Goal: Information Seeking & Learning: Understand process/instructions

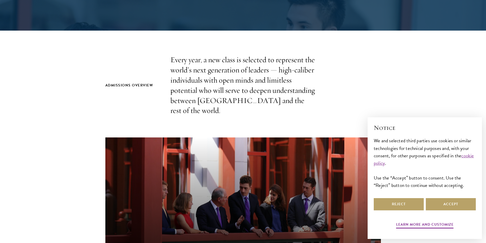
scroll to position [659, 0]
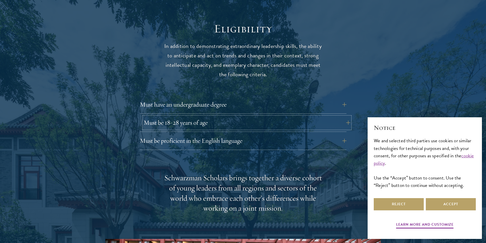
click at [349, 116] on button "Must be 18-28 years of age" at bounding box center [246, 122] width 206 height 12
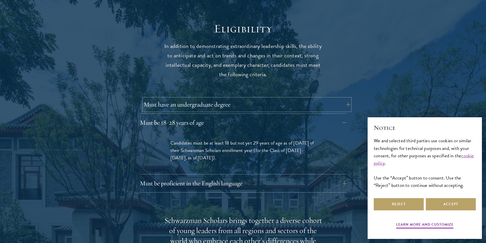
click at [345, 98] on button "Must have an undergraduate degree" at bounding box center [246, 104] width 206 height 12
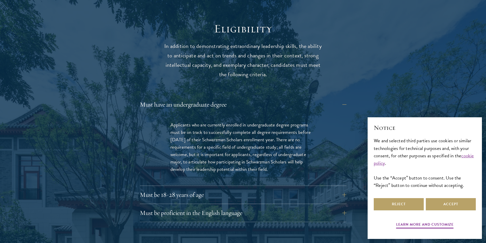
click at [478, 119] on div "× Notice We and selected third parties use cookies or similar technologies for …" at bounding box center [424, 178] width 114 height 122
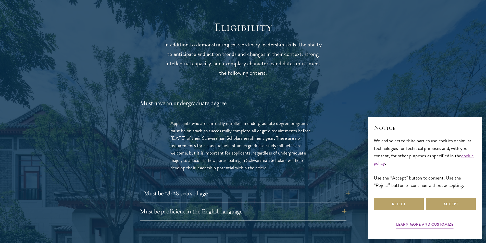
scroll to position [720, 0]
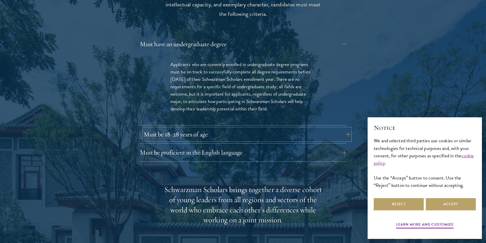
click at [346, 128] on button "Must be 18-28 years of age" at bounding box center [246, 134] width 206 height 12
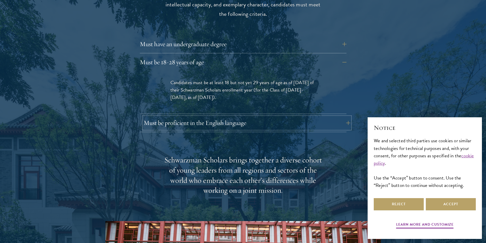
click at [346, 117] on button "Must be proficient in the English language" at bounding box center [246, 123] width 206 height 12
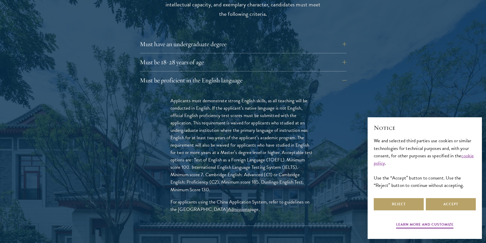
click at [347, 51] on div "Eligibility In addition to demonstrating extraordinary leadership skills, the a…" at bounding box center [242, 213] width 275 height 505
click at [346, 51] on div "Eligibility In addition to demonstrating extraordinary leadership skills, the a…" at bounding box center [242, 213] width 275 height 505
click at [344, 56] on button "Must be 18-28 years of age" at bounding box center [246, 62] width 206 height 12
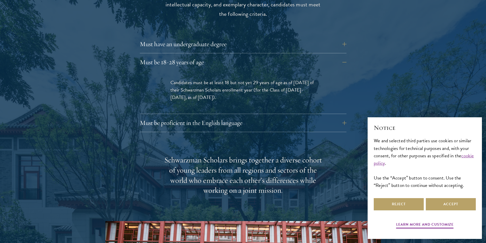
drag, startPoint x: 235, startPoint y: 89, endPoint x: 164, endPoint y: 74, distance: 72.7
click at [164, 74] on div "Candidates must be at least 18 but not yet 29 years of age as of [DATE] of thei…" at bounding box center [243, 92] width 176 height 43
click at [446, 202] on button "Accept" at bounding box center [450, 204] width 50 height 12
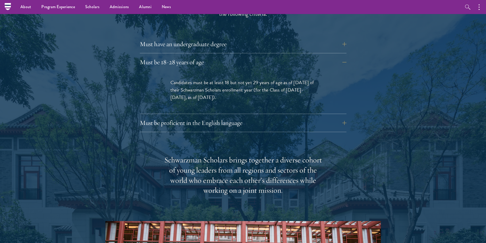
scroll to position [0, 0]
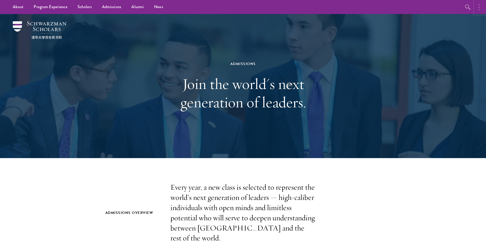
click at [480, 9] on button "button" at bounding box center [479, 7] width 11 height 14
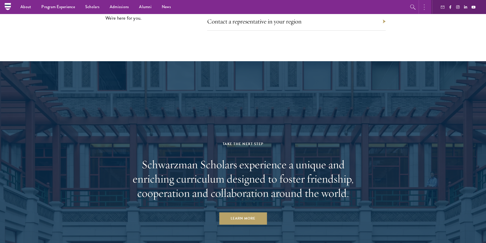
scroll to position [2377, 0]
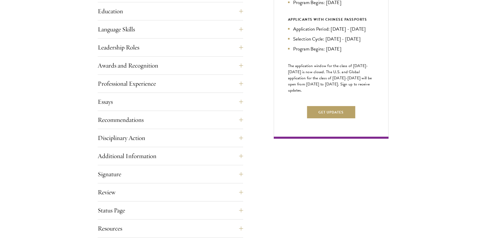
scroll to position [306, 0]
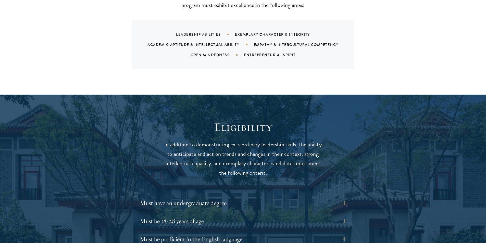
scroll to position [663, 0]
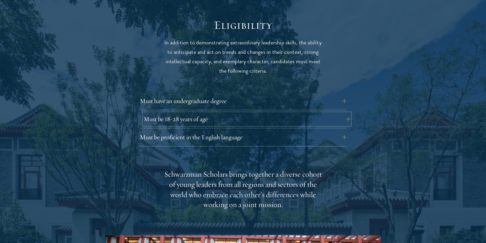
click at [342, 113] on button "Must be 18-28 years of age" at bounding box center [246, 119] width 206 height 12
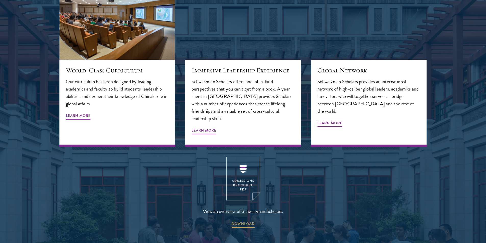
scroll to position [663, 0]
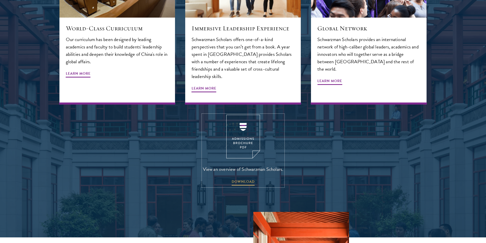
click at [240, 128] on img at bounding box center [243, 137] width 34 height 44
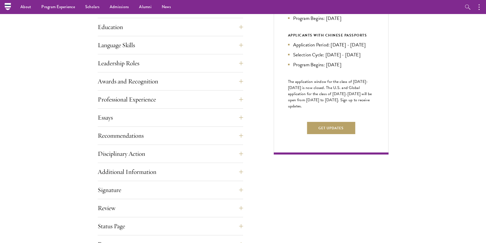
scroll to position [178, 0]
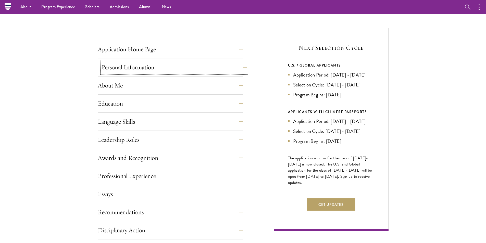
click at [242, 67] on button "Personal Information" at bounding box center [173, 67] width 145 height 12
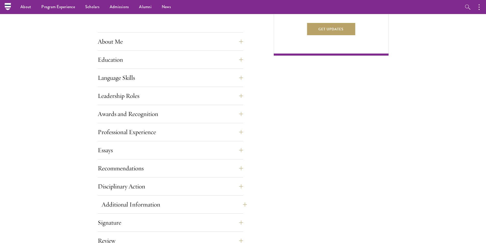
scroll to position [306, 0]
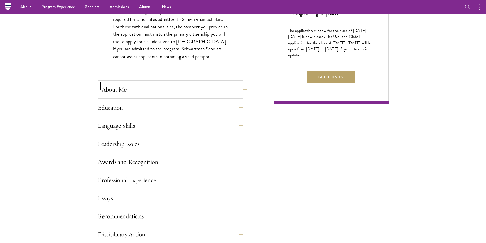
click at [240, 93] on button "About Me" at bounding box center [173, 89] width 145 height 12
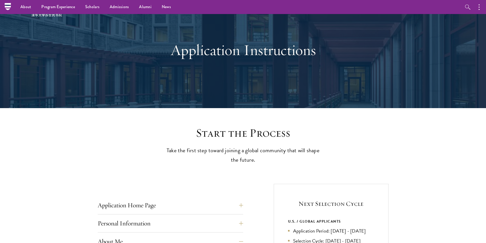
scroll to position [0, 0]
